Goal: Information Seeking & Learning: Learn about a topic

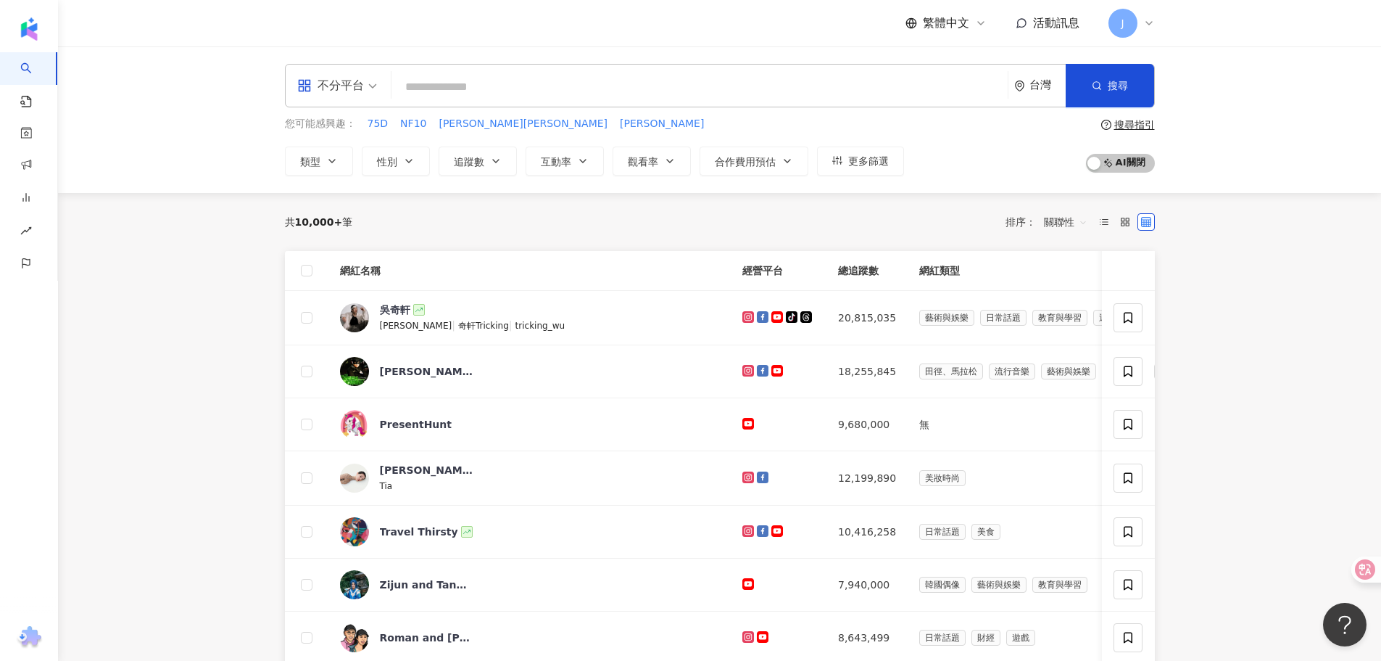
click at [1342, 367] on main "不分平台 台灣 搜尋 您可能感興趣： 75D NF10 LEE-JING李靜 李靜LJ 類型 性別 追蹤數 互動率 觀看率 合作費用預估 更多篩選 搜尋指引 …" at bounding box center [719, 575] width 1323 height 1058
click at [671, 95] on input "search" at bounding box center [699, 87] width 605 height 28
paste input "**********"
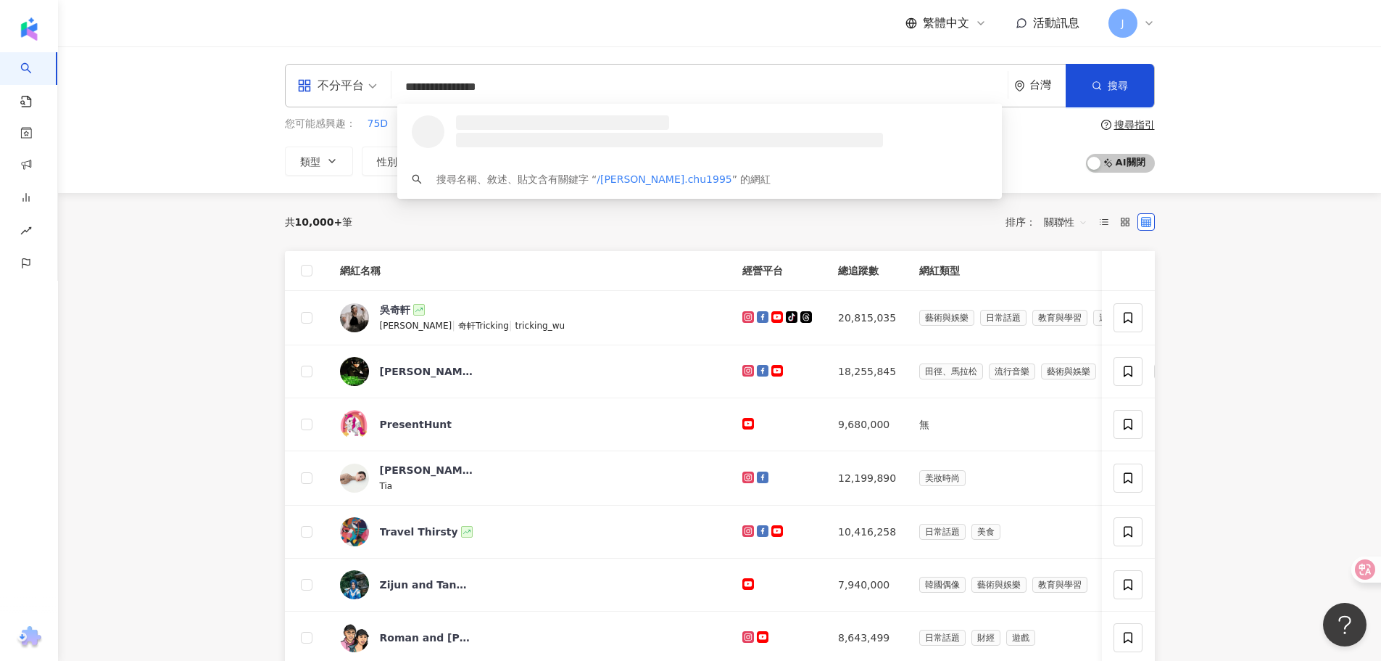
click at [412, 91] on input "**********" at bounding box center [699, 87] width 605 height 28
type input "**********"
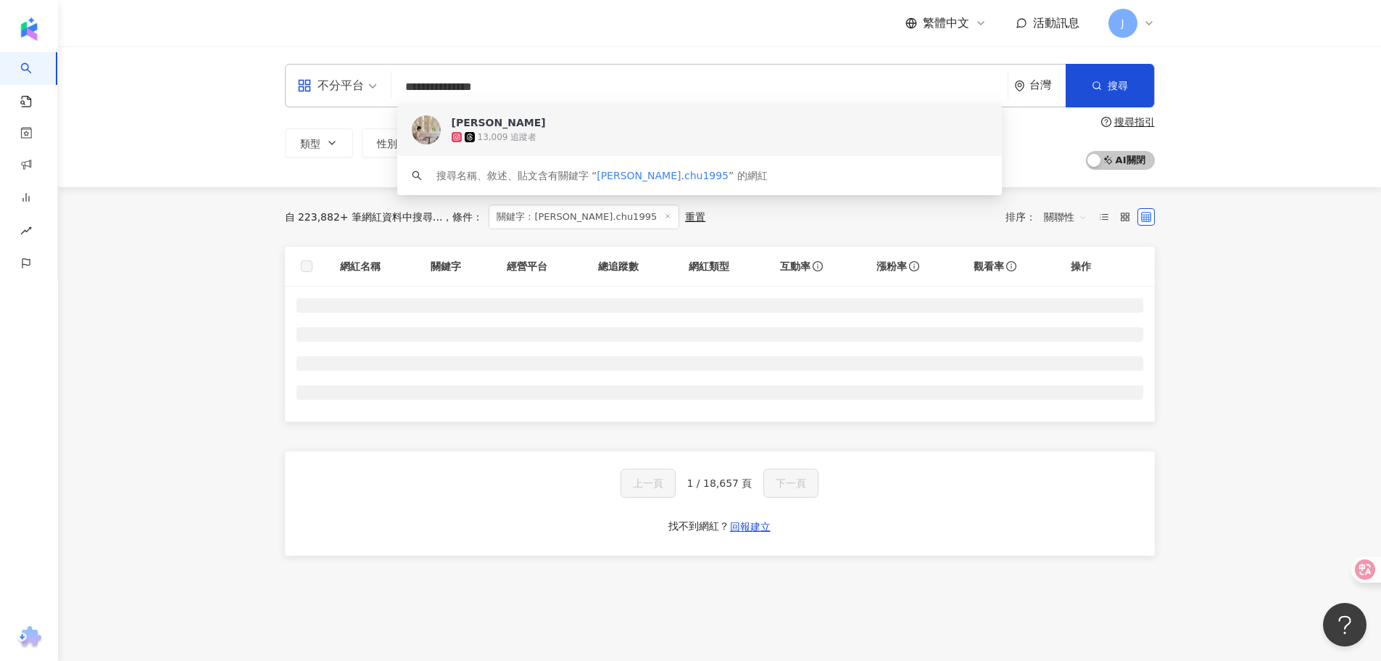
click at [545, 130] on div "13,009 追蹤者" at bounding box center [720, 137] width 536 height 15
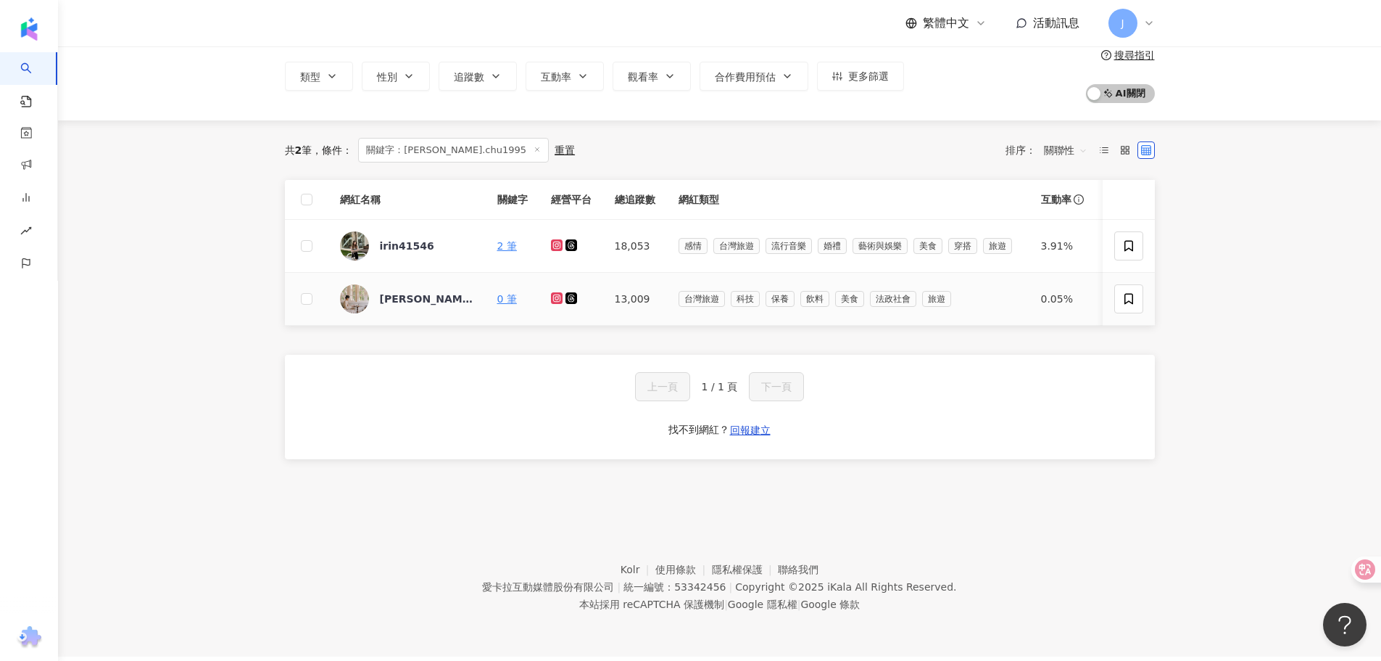
scroll to position [73, 0]
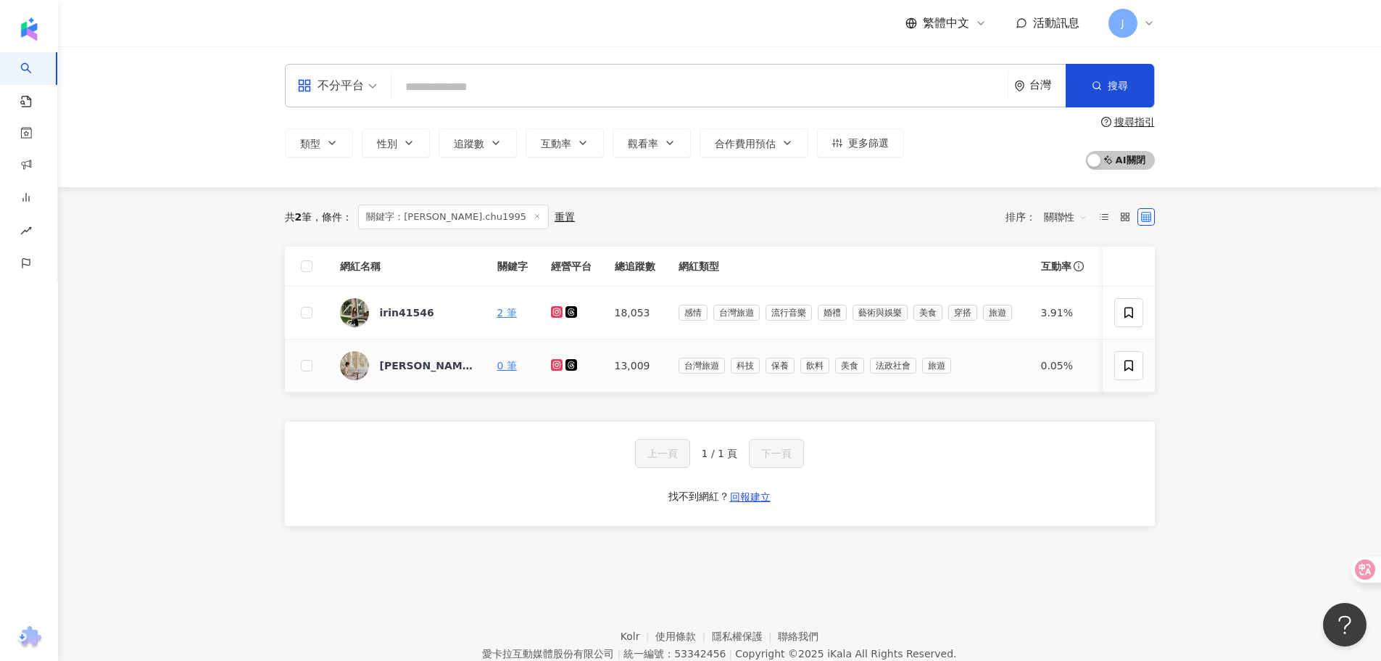
click at [455, 359] on span "[PERSON_NAME]" at bounding box center [427, 365] width 94 height 15
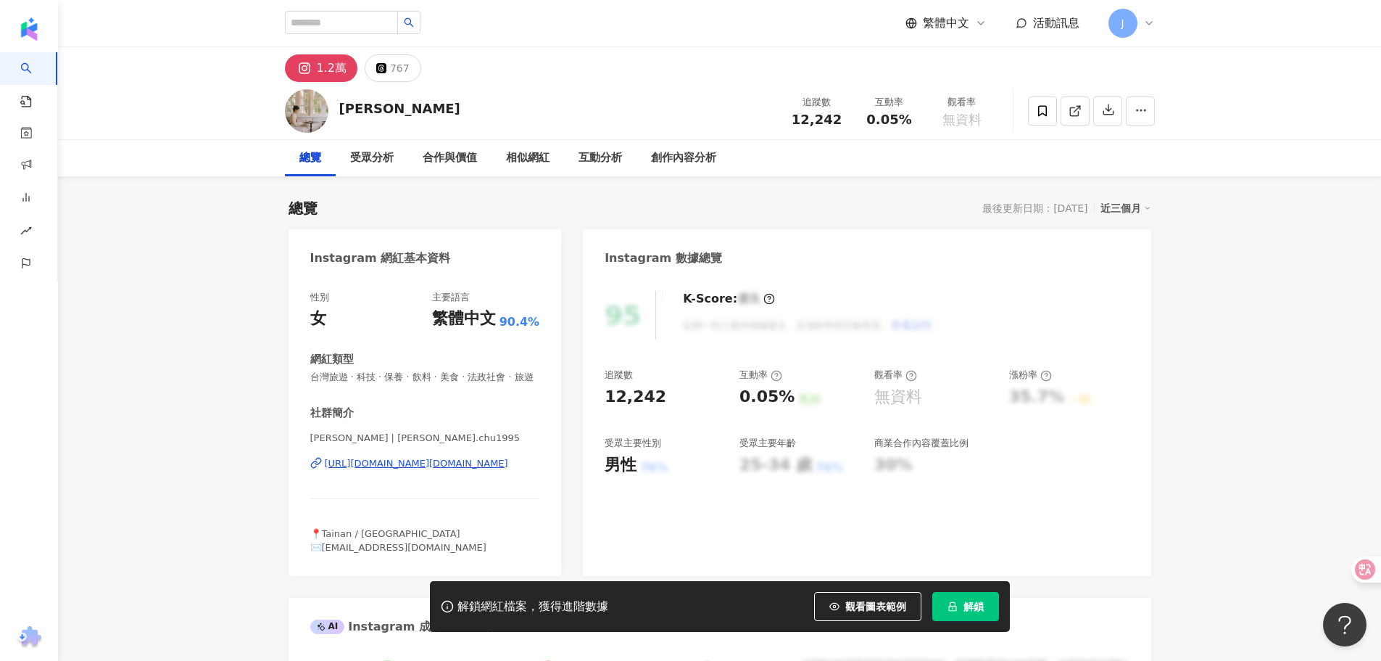
click at [980, 609] on span "解鎖" at bounding box center [974, 606] width 20 height 12
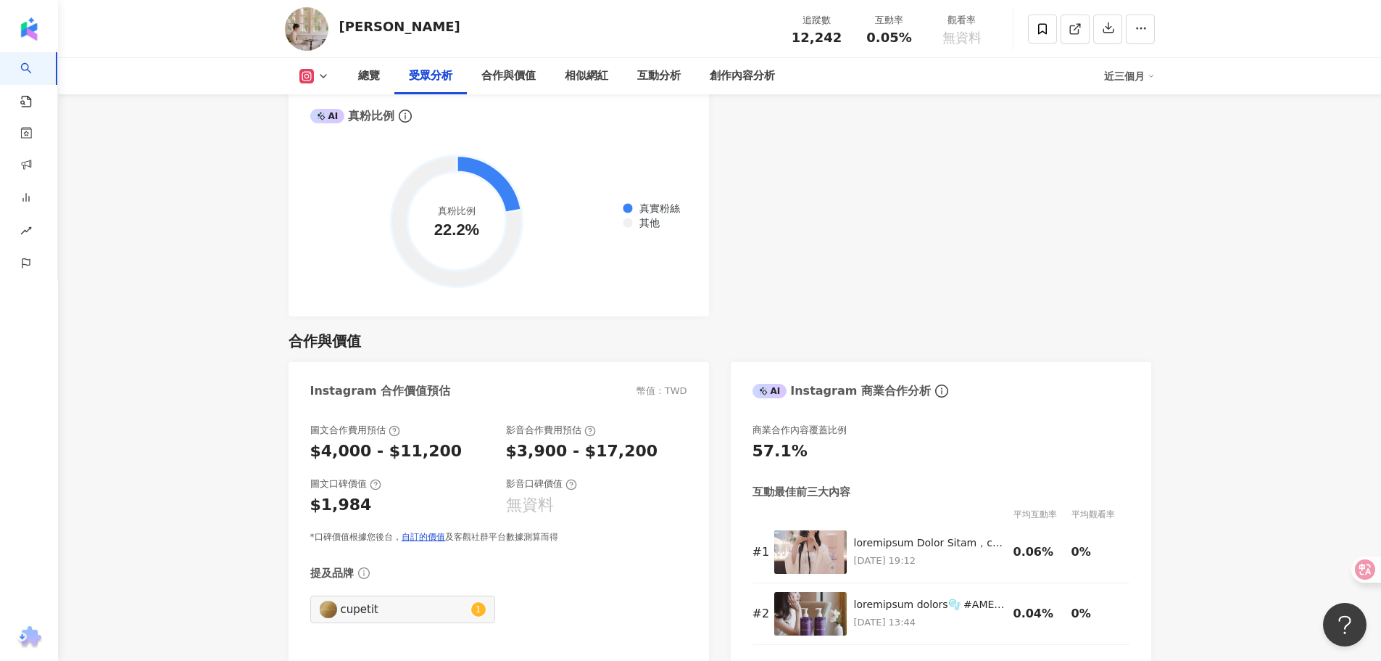
scroll to position [1740, 0]
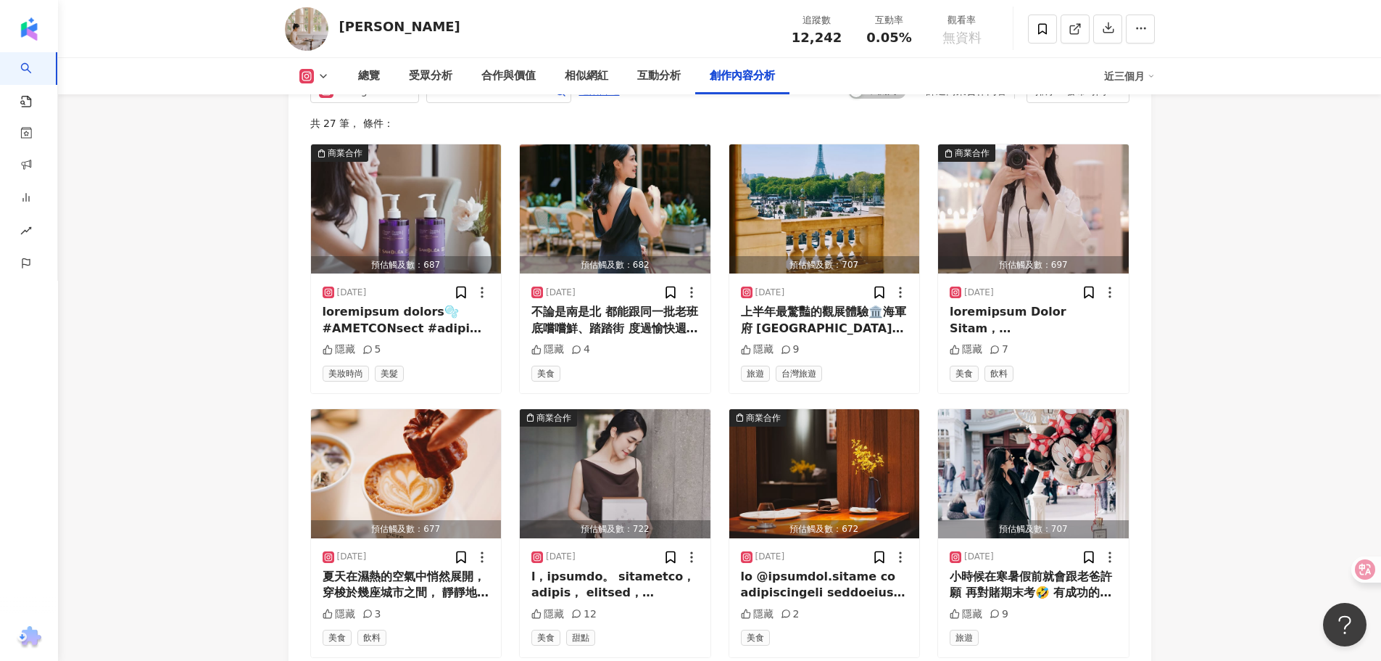
scroll to position [4278, 0]
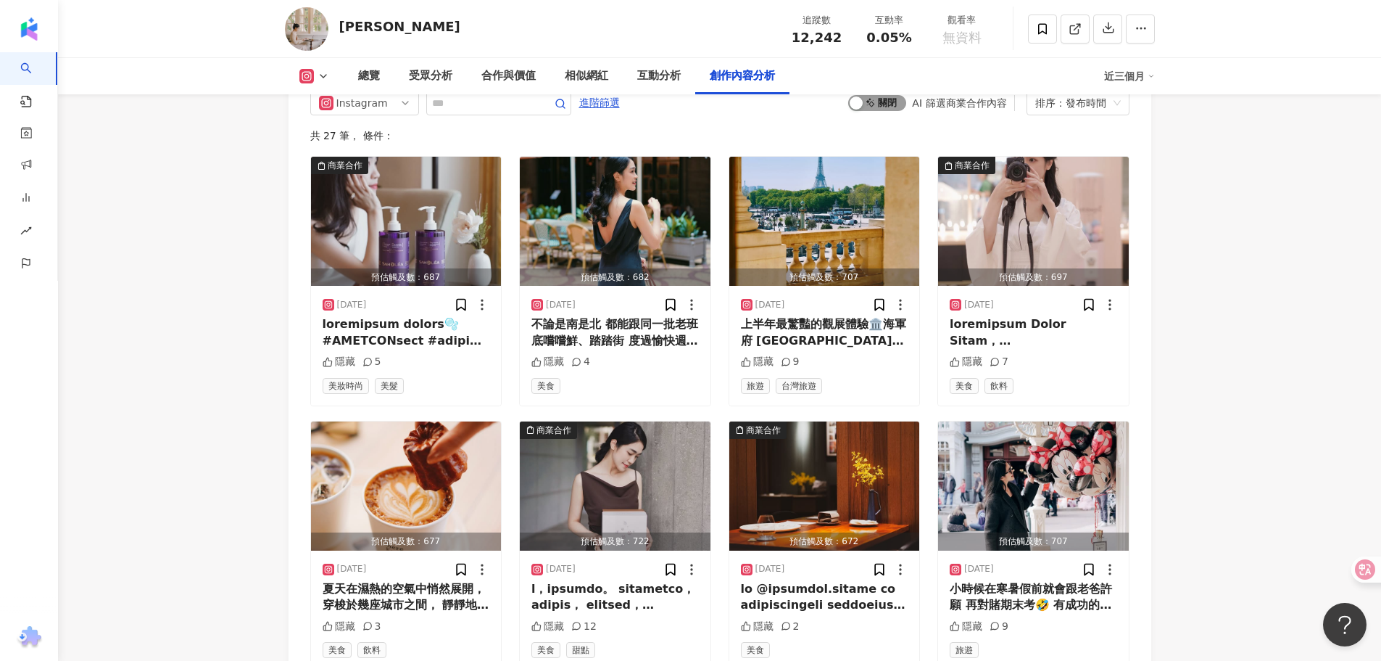
click at [887, 111] on span "啟動 關閉" at bounding box center [877, 103] width 58 height 16
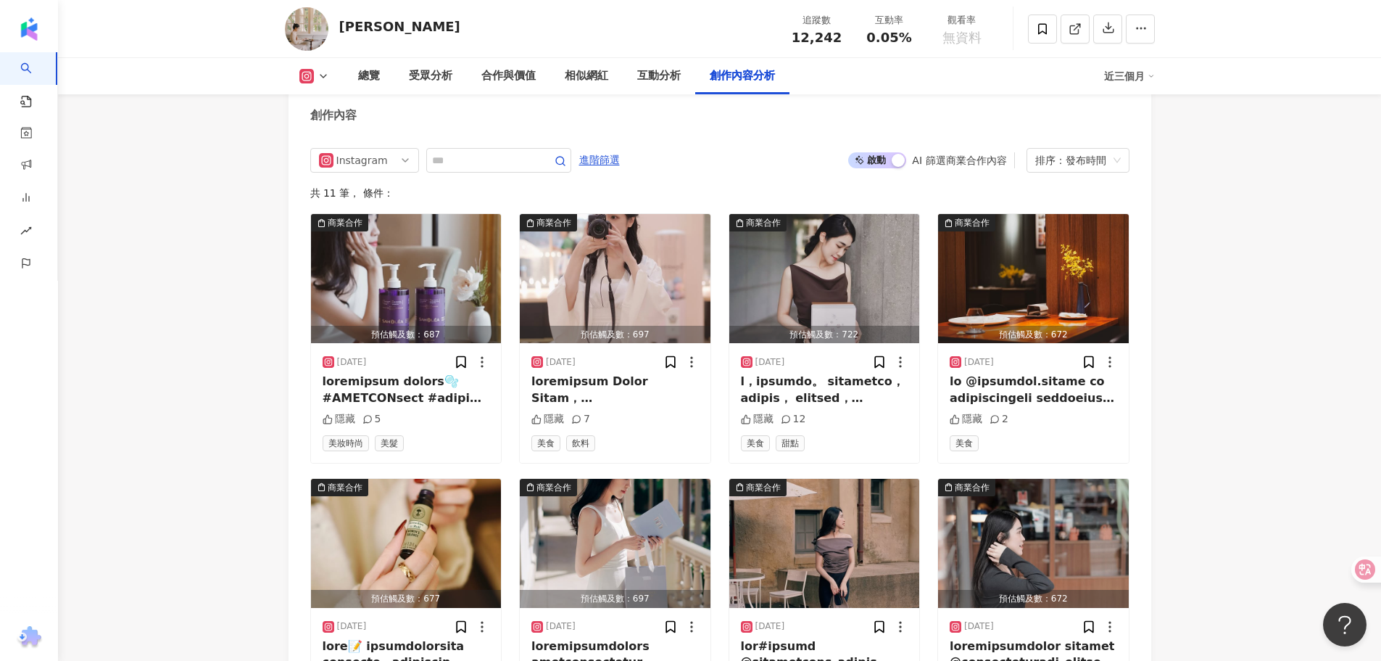
click at [830, 320] on img "button" at bounding box center [824, 278] width 191 height 129
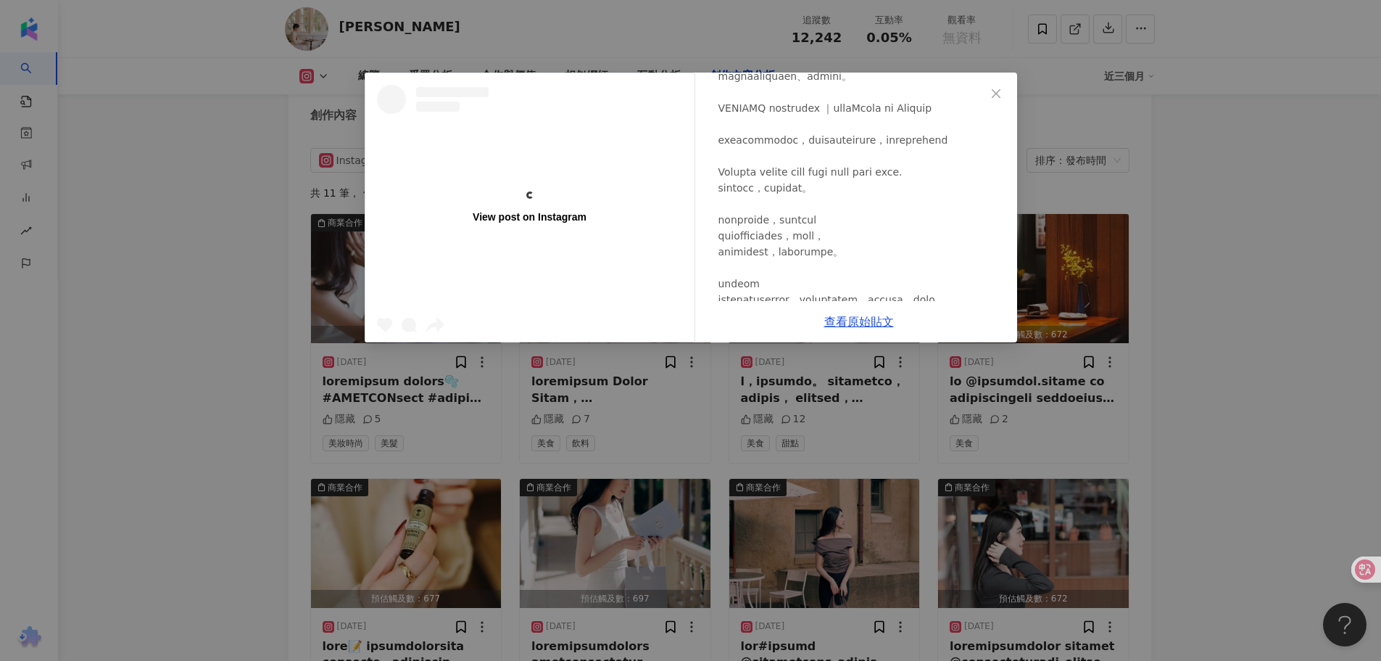
scroll to position [218, 0]
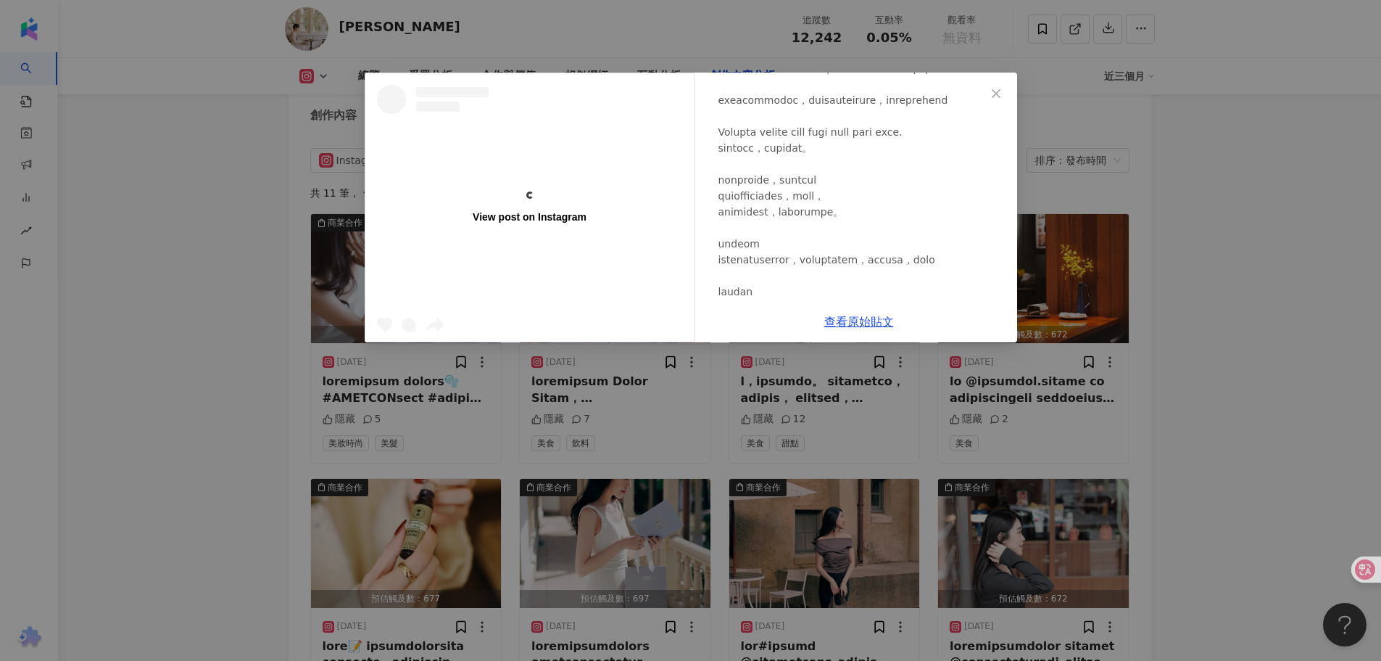
click at [1278, 281] on div "View post on Instagram [PERSON_NAME] [DATE] 隱藏 12 查看原始貼文" at bounding box center [690, 330] width 1381 height 661
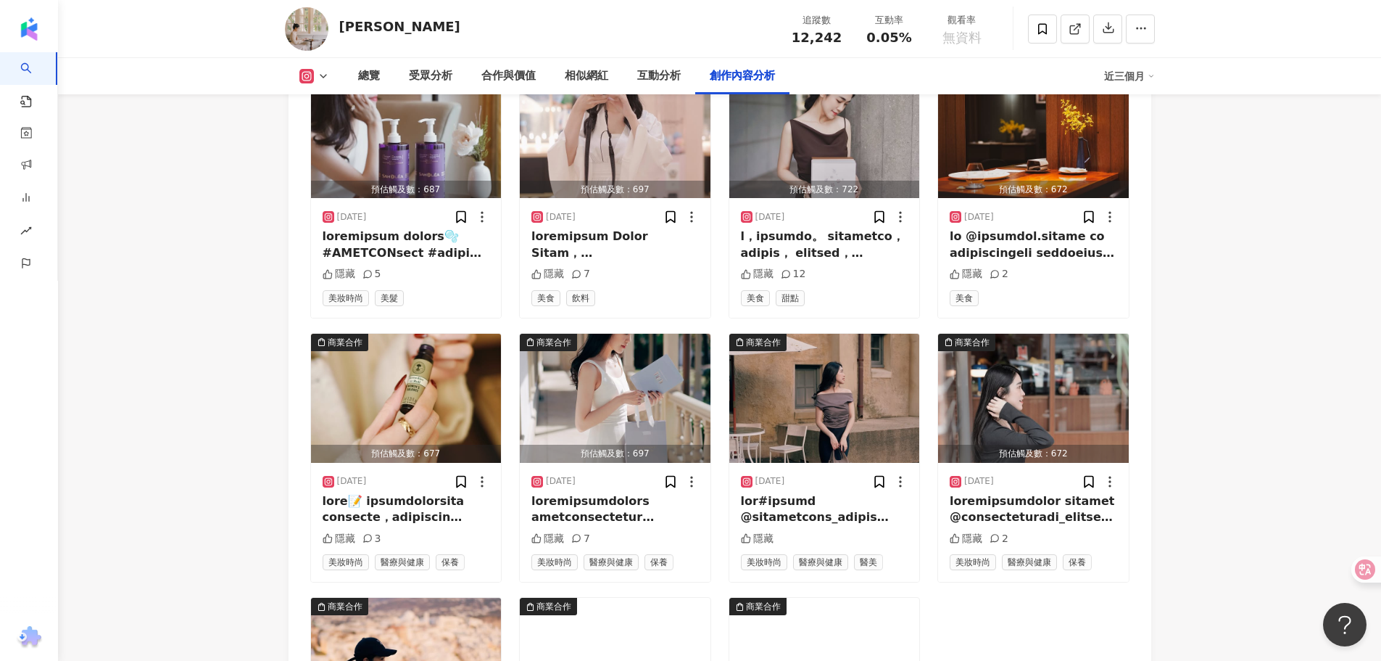
scroll to position [4583, 0]
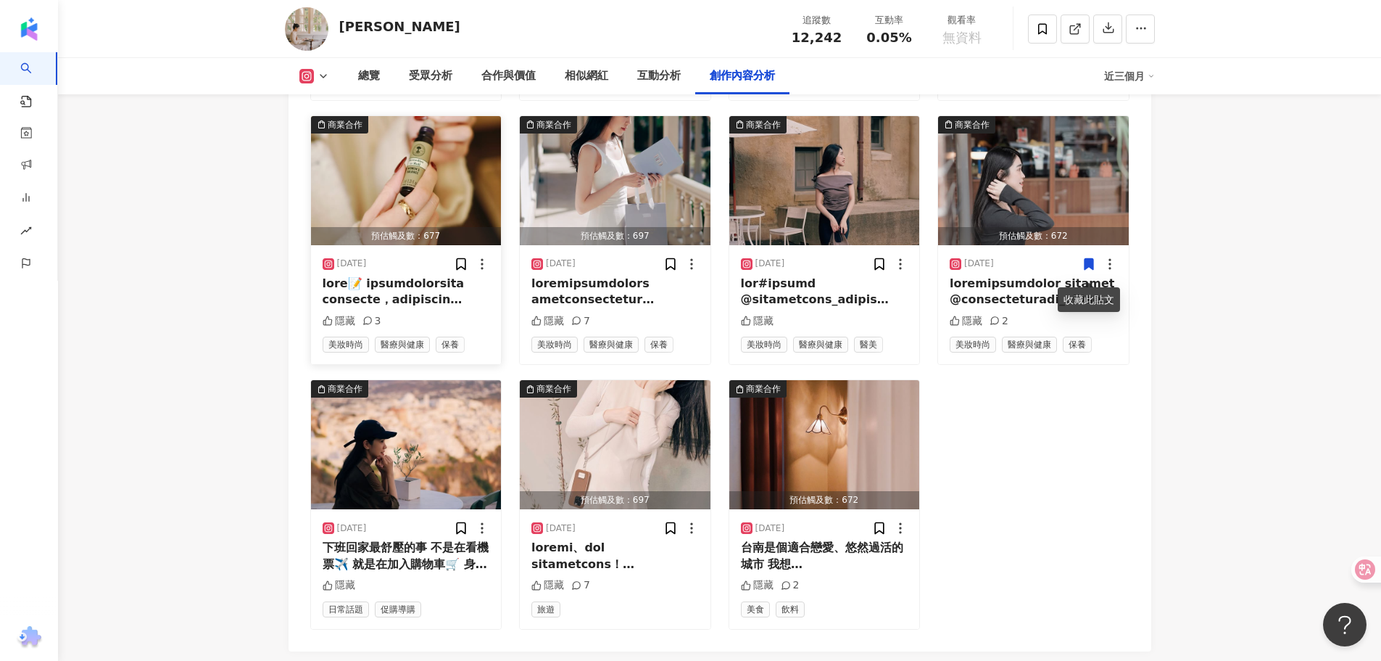
click at [441, 169] on img "button" at bounding box center [406, 180] width 191 height 129
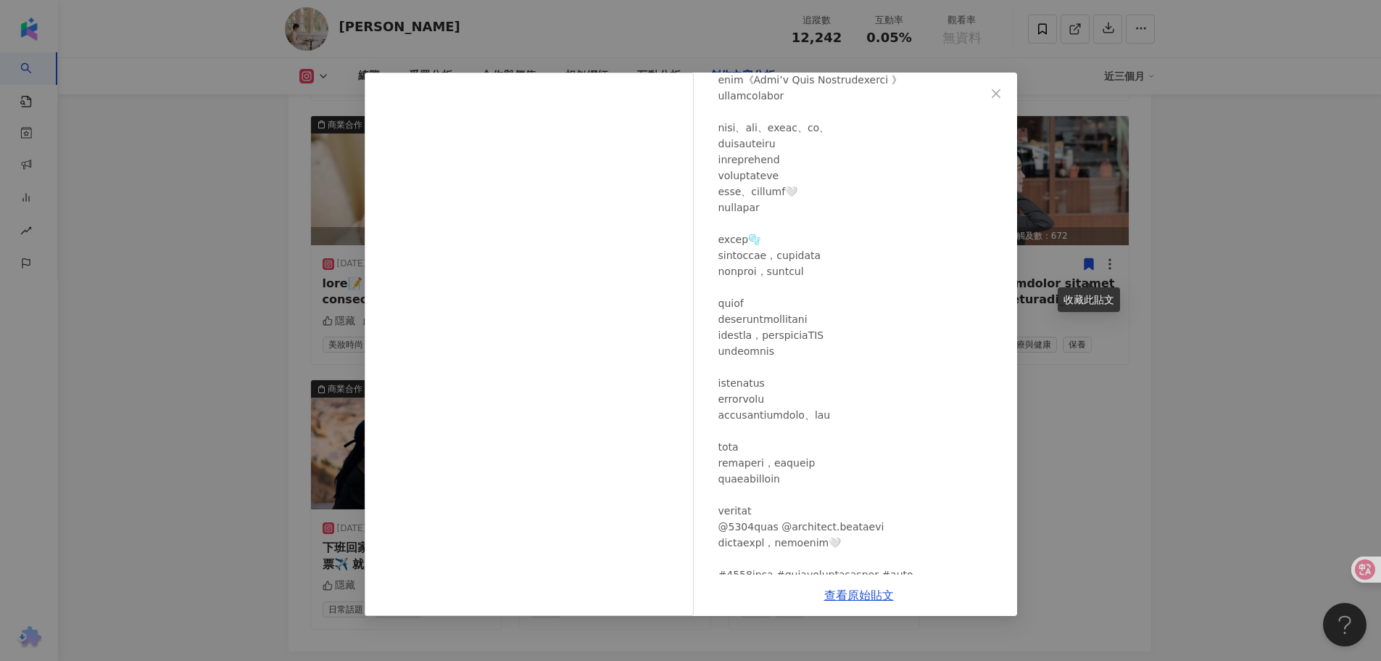
scroll to position [252, 0]
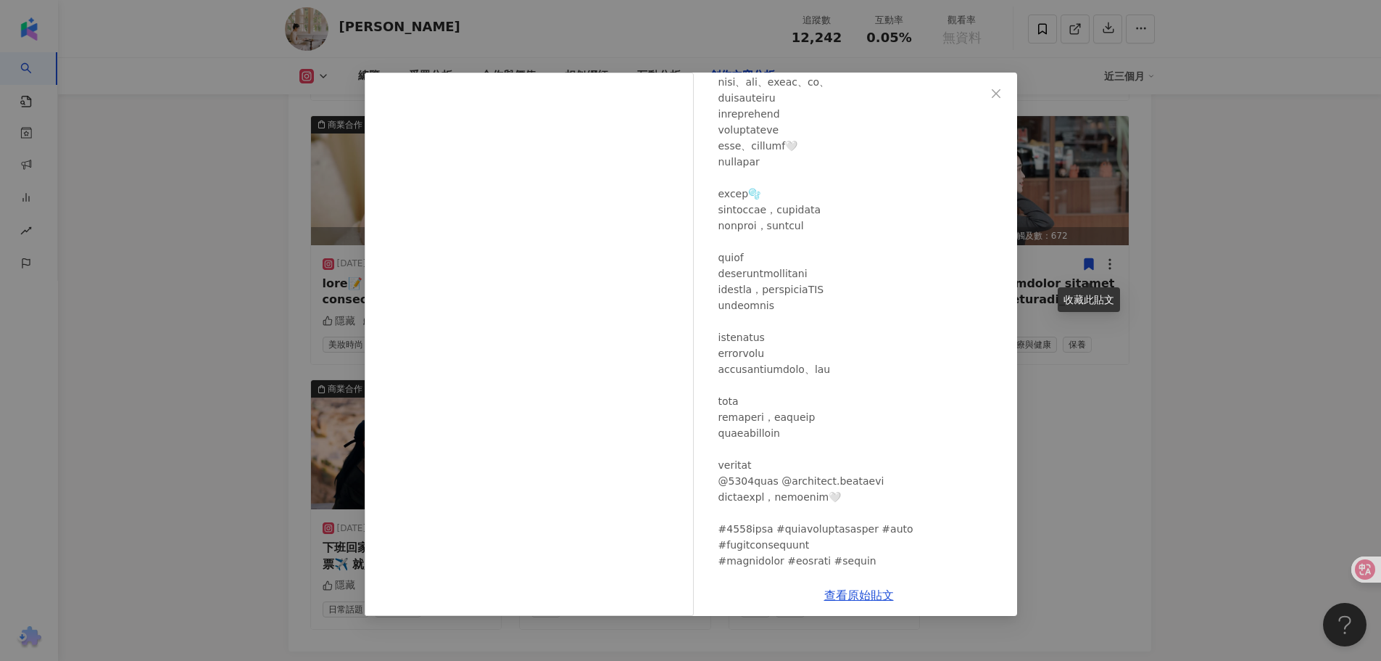
click at [1165, 356] on div "[PERSON_NAME] [DATE] 隱藏 3 查看原始貼文" at bounding box center [690, 330] width 1381 height 661
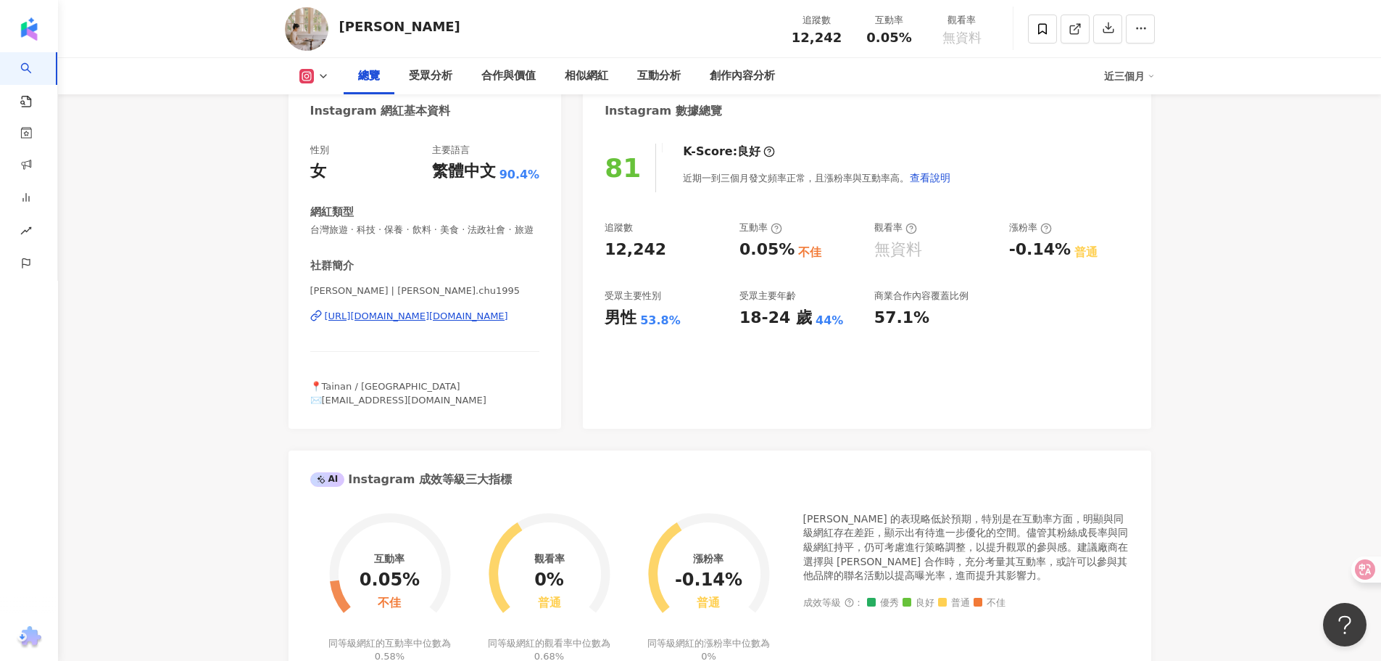
scroll to position [73, 0]
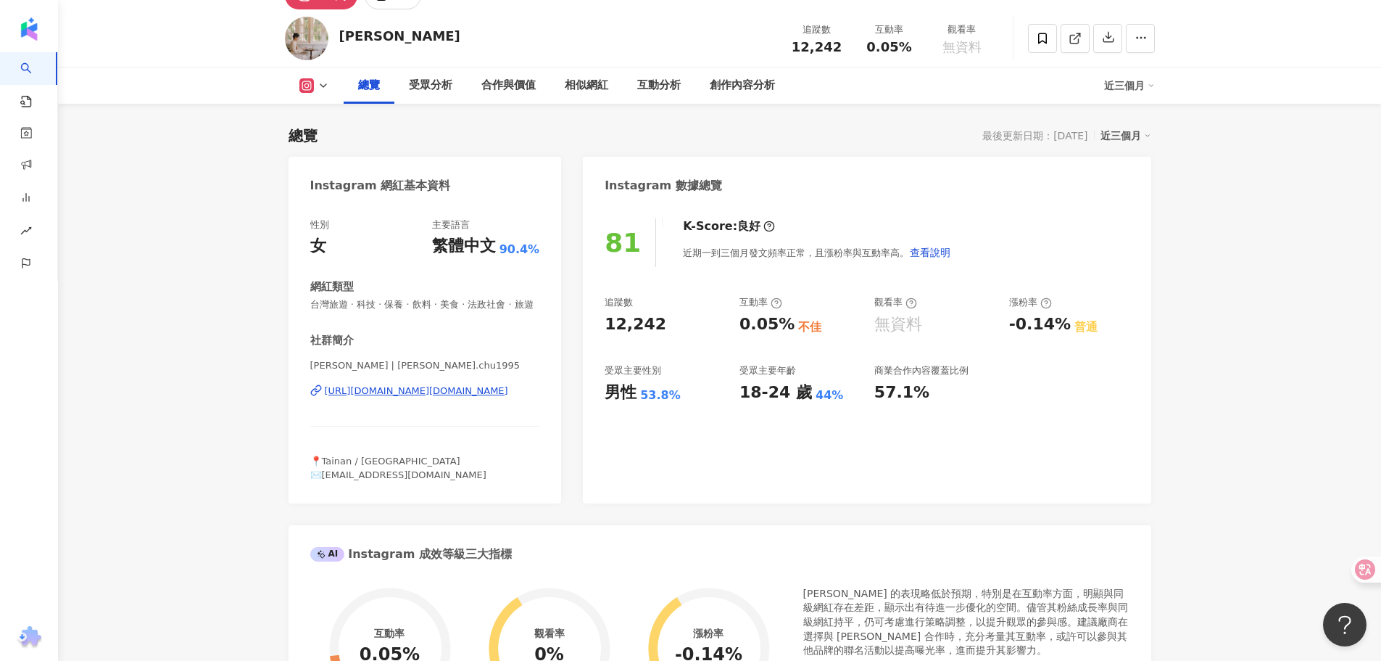
click at [508, 397] on div "[URL][DOMAIN_NAME][DOMAIN_NAME]" at bounding box center [416, 390] width 183 height 13
